Goal: Transaction & Acquisition: Purchase product/service

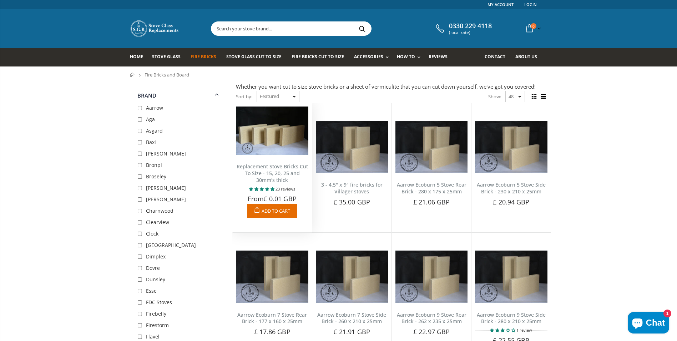
click at [272, 212] on span "Add to Cart" at bounding box center [276, 210] width 29 height 6
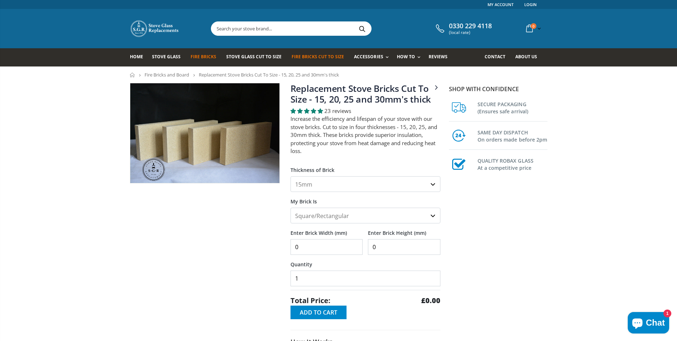
click at [336, 184] on select "15mm 20mm 25mm 30mm" at bounding box center [366, 184] width 150 height 16
click at [373, 164] on label "Thickness of Brick" at bounding box center [366, 166] width 150 height 13
click at [373, 176] on select "15mm 20mm 25mm 30mm" at bounding box center [366, 184] width 150 height 16
